Goal: Task Accomplishment & Management: Complete application form

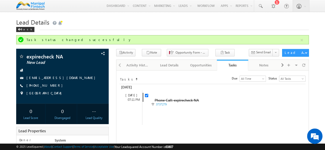
click at [158, 22] on h1 "Lead Details" at bounding box center [162, 22] width 293 height 10
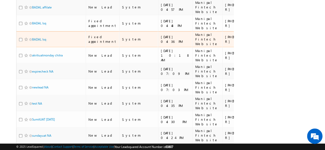
scroll to position [183, 0]
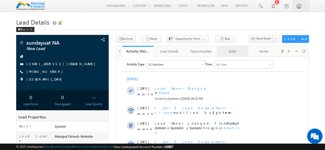
click at [235, 51] on div "Tasks" at bounding box center [232, 51] width 23 height 6
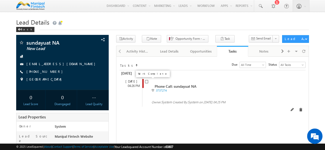
click at [146, 82] on input "checkbox" at bounding box center [146, 81] width 3 height 3
checkbox input "false"
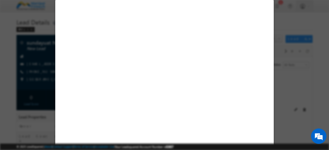
select select "Manipal Fintech Website"
select select "Fresh Lead"
select select "In-Branch"
select select "Open"
select select "Fresh Lead"
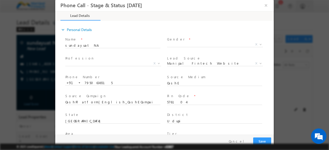
select select "163a4fbc-390e-11ed-8755-02b84f9e23c5"
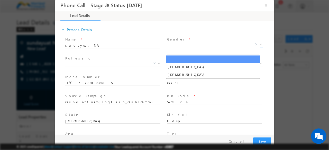
click at [177, 44] on span "X" at bounding box center [215, 44] width 96 height 5
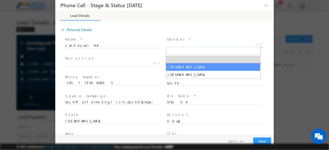
type input "[DATE] 5:04 PM"
select select "[DEMOGRAPHIC_DATA]"
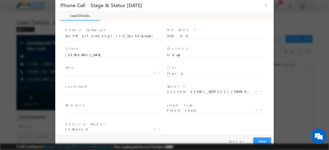
scroll to position [74, 0]
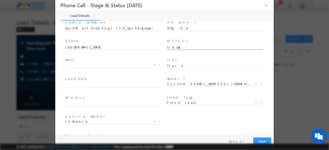
click at [182, 47] on input "Udupi" at bounding box center [214, 47] width 95 height 5
click at [183, 28] on input "576104" at bounding box center [214, 28] width 95 height 5
type input "5"
type input "122001"
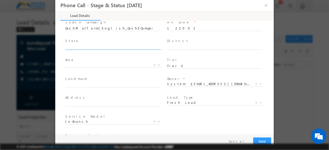
click at [99, 47] on input "text" at bounding box center [112, 47] width 95 height 5
type input "Haryana"
click at [169, 46] on input "text" at bounding box center [214, 47] width 95 height 5
type input "Gurgaon"
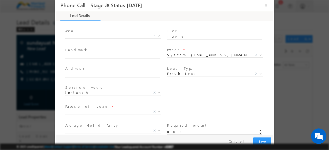
scroll to position [105, 0]
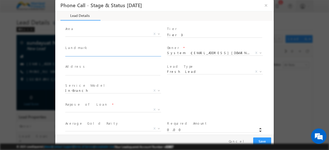
click at [109, 54] on input "text" at bounding box center [112, 54] width 95 height 5
type input "[PERSON_NAME]"
click at [93, 71] on input "text" at bounding box center [112, 73] width 95 height 5
type input "[STREET_ADDRESS]"
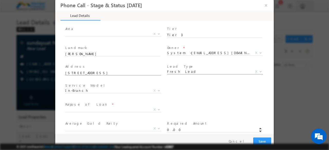
click at [172, 70] on span "Fresh Lead" at bounding box center [209, 71] width 84 height 5
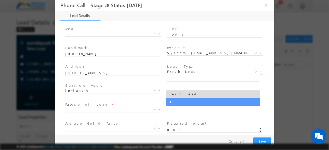
select select "BT"
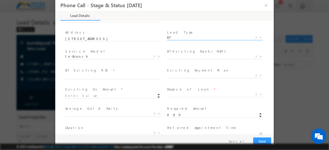
scroll to position [142, 0]
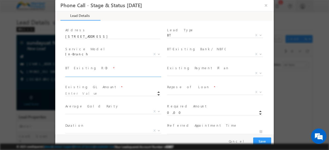
click at [84, 75] on input "text" at bounding box center [112, 74] width 95 height 5
type input "10"
click at [101, 94] on input at bounding box center [112, 93] width 95 height 5
type input "100000.00"
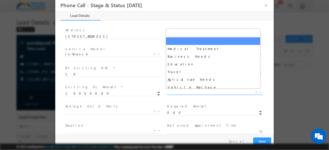
click at [176, 92] on span "X" at bounding box center [215, 92] width 96 height 5
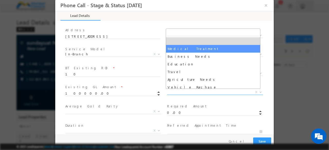
select select "Medical Treatment"
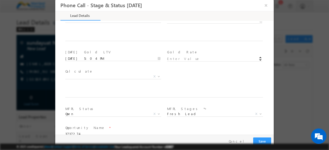
scroll to position [281, 0]
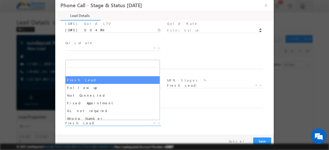
click at [79, 125] on span "Fresh Lead" at bounding box center [107, 123] width 84 height 5
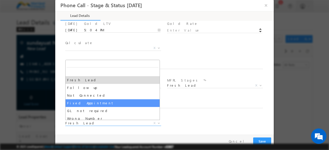
select select "Fixed Appointment"
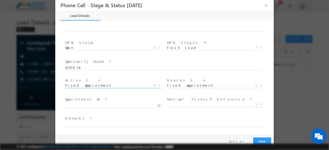
scroll to position [319, 0]
type input "[DATE] 5:05 PM"
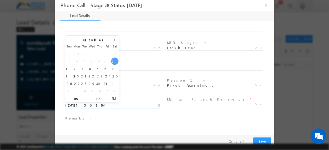
click at [86, 106] on input "[DATE] 5:05 PM" at bounding box center [112, 105] width 95 height 5
click at [98, 99] on input "05" at bounding box center [98, 99] width 21 height 3
type input "10"
type input "[DATE] 5:10 PM"
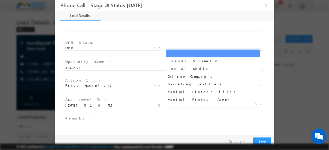
click at [179, 106] on span "X" at bounding box center [215, 104] width 96 height 5
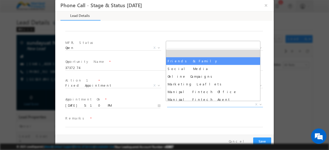
select select "Friends & Family"
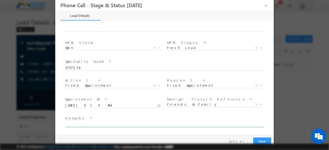
click at [73, 124] on input "text" at bounding box center [164, 124] width 198 height 5
type input "fdsdf"
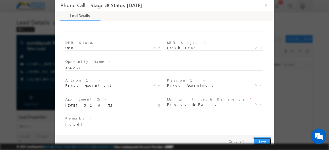
click at [261, 139] on button "Save" at bounding box center [262, 142] width 18 height 8
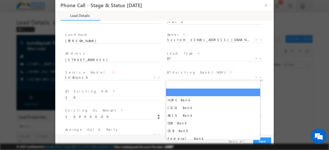
click at [182, 78] on span "X" at bounding box center [215, 77] width 96 height 5
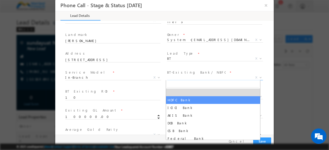
select select "HDFC Bank"
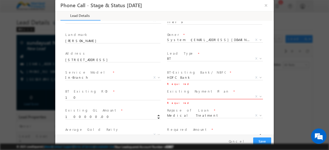
click at [176, 100] on span "X" at bounding box center [215, 97] width 96 height 5
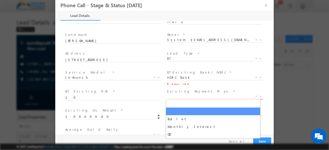
click at [176, 97] on span "X" at bounding box center [215, 96] width 96 height 5
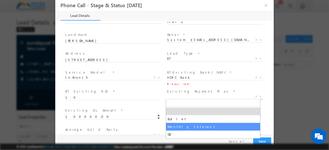
select select "Monthly Interest"
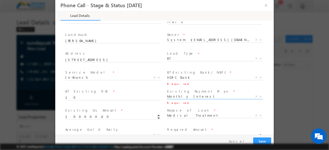
click at [251, 137] on div "Pay & Save Save Cancel" at bounding box center [165, 141] width 221 height 13
click at [258, 138] on button "Save" at bounding box center [262, 142] width 18 height 8
